Goal: Find specific page/section: Find specific page/section

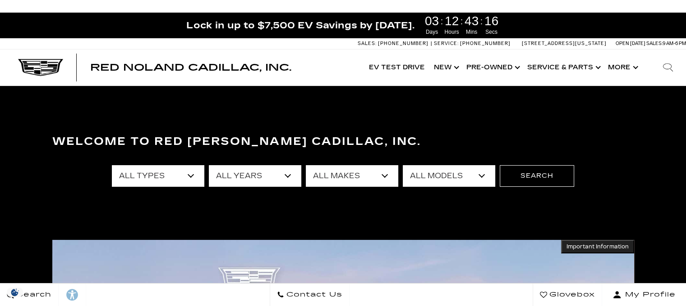
click at [437, 171] on select "All Models A4 Cherokee Colorado Crown Signia CT4 CT5 CT5-V Enclave EQE Escalade…" at bounding box center [448, 176] width 92 height 22
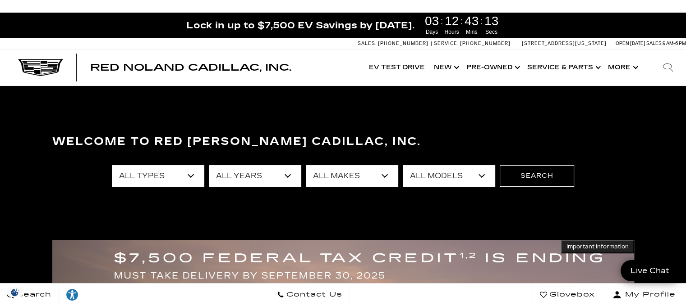
select select "OPTIQ"
click at [402, 165] on select "All Models A4 Cherokee Colorado Crown Signia CT4 CT5 CT5-V Enclave EQE Escalade…" at bounding box center [448, 176] width 92 height 22
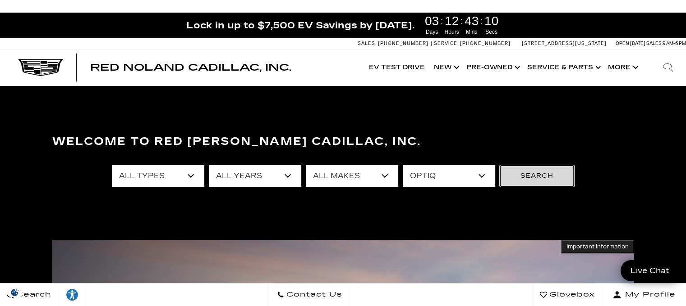
click at [546, 168] on button "Search" at bounding box center [536, 176] width 74 height 22
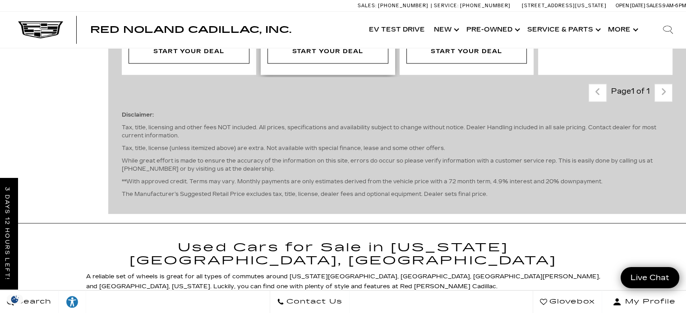
scroll to position [766, 0]
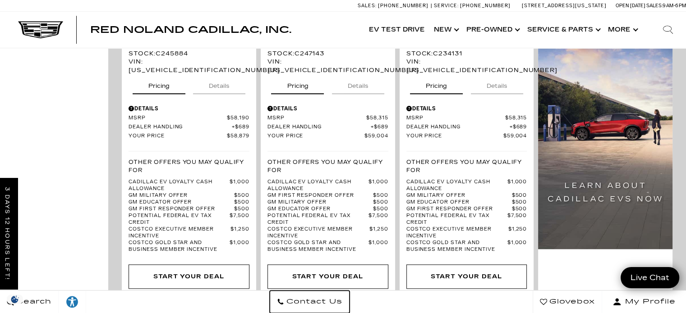
click at [342, 301] on span "Contact Us" at bounding box center [313, 302] width 58 height 13
click at [342, 297] on span "Contact Us" at bounding box center [313, 302] width 58 height 13
